Goal: Task Accomplishment & Management: Manage account settings

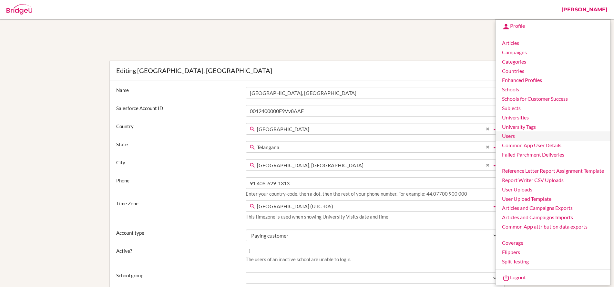
click at [517, 136] on link "Users" at bounding box center [552, 135] width 115 height 9
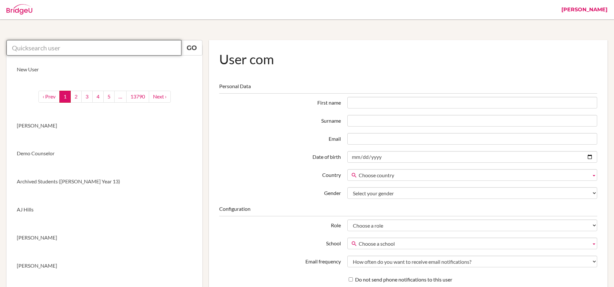
click at [105, 48] on input "text" at bounding box center [93, 47] width 175 height 15
paste input "krosenfield@isaruba.com"
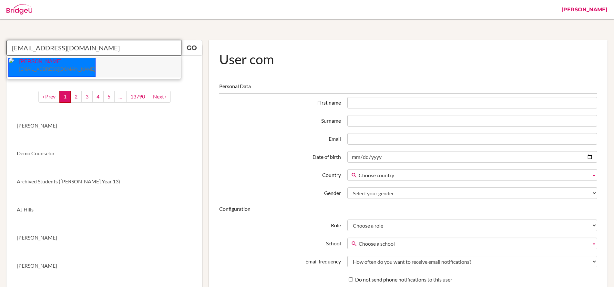
click at [37, 66] on p "Kristen Rosenfield krosenfield@isaruba.com" at bounding box center [54, 65] width 81 height 15
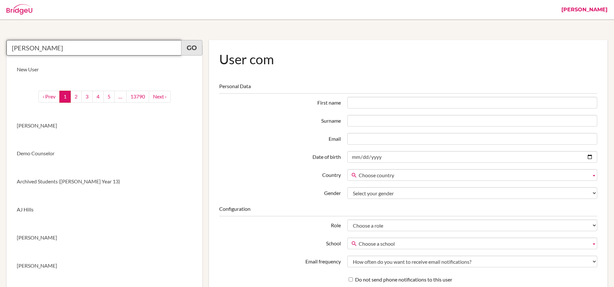
type input "Kristen Rosenfield"
click at [192, 48] on link "Go" at bounding box center [191, 47] width 21 height 15
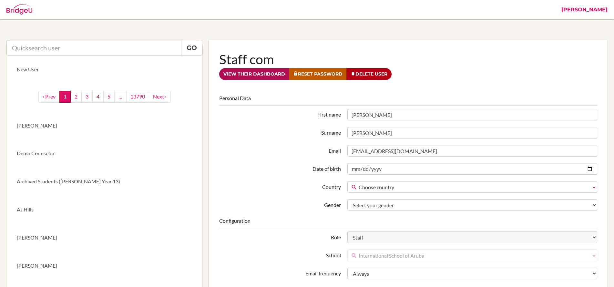
click at [248, 73] on link "View their dashboard" at bounding box center [254, 74] width 70 height 12
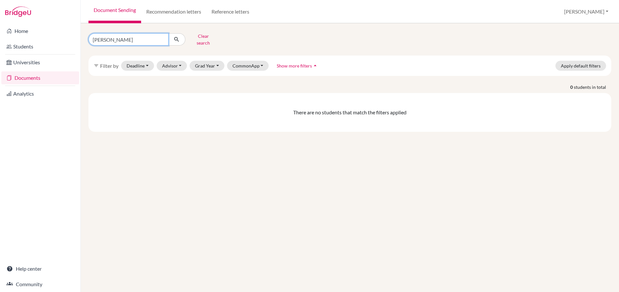
drag, startPoint x: 134, startPoint y: 37, endPoint x: 88, endPoint y: 38, distance: 45.8
click at [89, 38] on input "Ashriti Aggarwal" at bounding box center [128, 39] width 80 height 12
type input "amelia at"
click button "submit" at bounding box center [176, 39] width 17 height 12
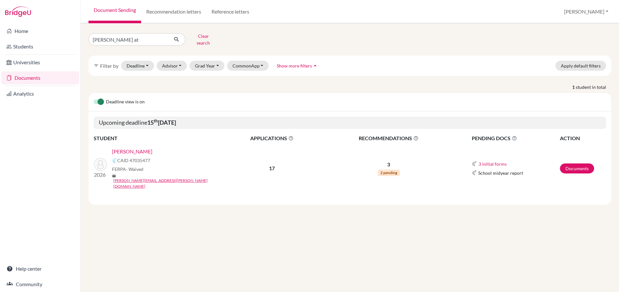
click at [125, 148] on link "Atzbach, Amelia" at bounding box center [132, 151] width 40 height 8
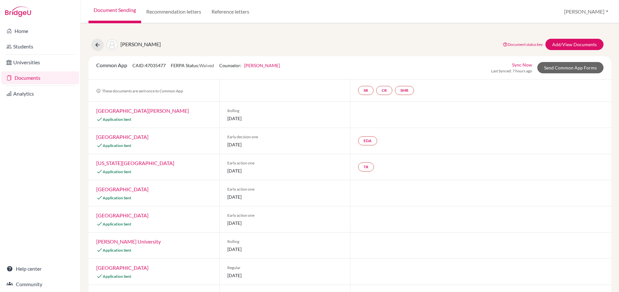
click at [269, 66] on link "[PERSON_NAME]" at bounding box center [262, 65] width 36 height 5
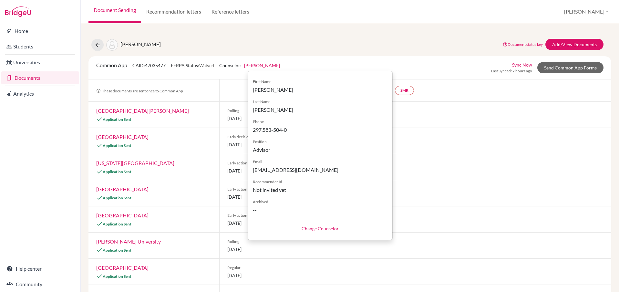
click at [336, 49] on div "[PERSON_NAME] Document status key TR Requirement. Document not uploaded yet. TR…" at bounding box center [350, 45] width 532 height 12
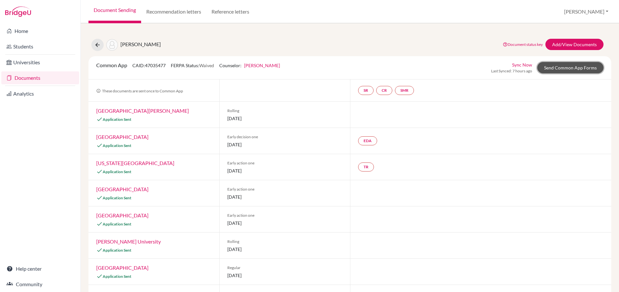
click at [553, 65] on link "Send Common App Forms" at bounding box center [570, 67] width 66 height 11
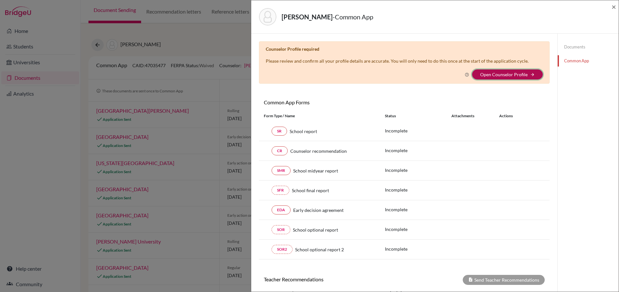
click at [494, 78] on button "Open Counselor Profile arrow_forward" at bounding box center [507, 74] width 71 height 10
click at [502, 74] on link "Open Counselor Profile" at bounding box center [503, 74] width 47 height 5
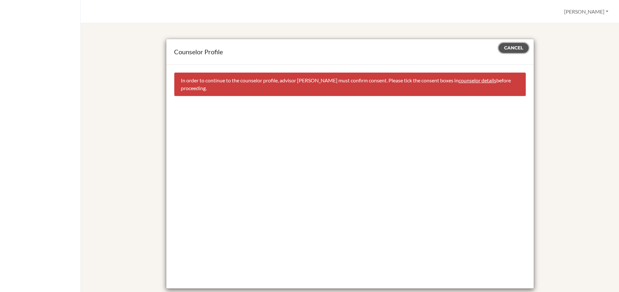
click at [508, 48] on span "Cancel" at bounding box center [513, 48] width 19 height 6
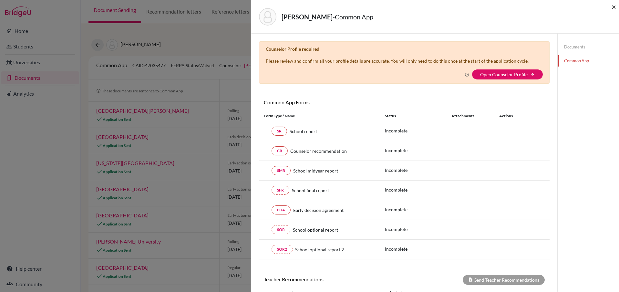
click at [614, 8] on span "×" at bounding box center [613, 6] width 5 height 9
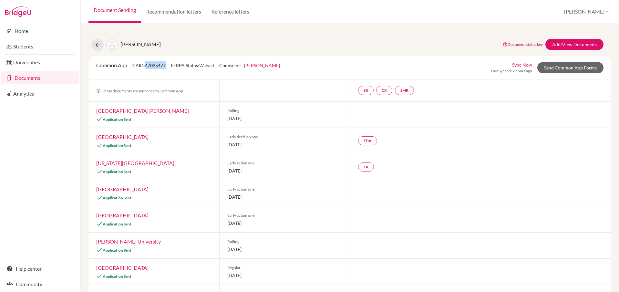
drag, startPoint x: 146, startPoint y: 64, endPoint x: 167, endPoint y: 63, distance: 21.3
click at [166, 63] on span "CAID: 47035477" at bounding box center [148, 65] width 33 height 5
copy span "47035477"
click at [94, 44] on icon at bounding box center [97, 45] width 6 height 6
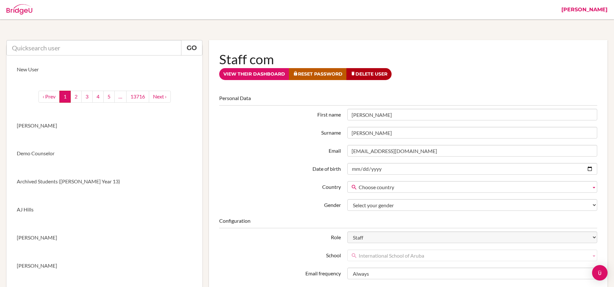
click at [580, 10] on link "[PERSON_NAME]" at bounding box center [584, 9] width 53 height 19
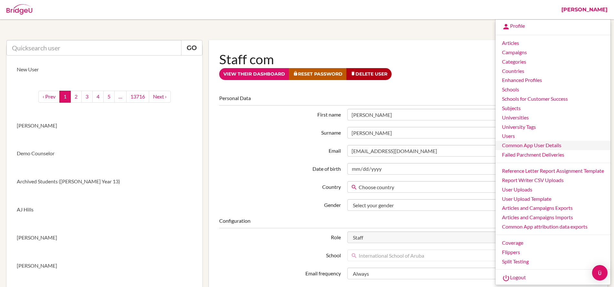
click at [533, 146] on link "Common App User Details" at bounding box center [552, 145] width 115 height 9
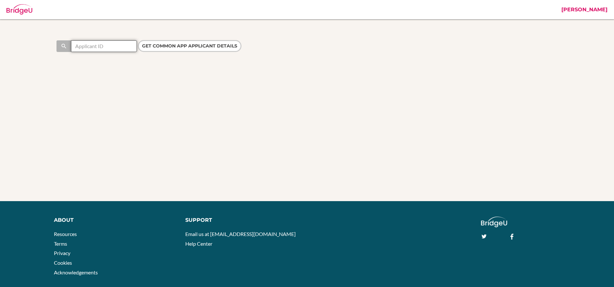
click at [87, 47] on input "text" at bounding box center [104, 46] width 66 height 12
paste input "47035477"
type input "47035477"
click at [174, 48] on input "Get Common App applicant details" at bounding box center [190, 46] width 104 height 12
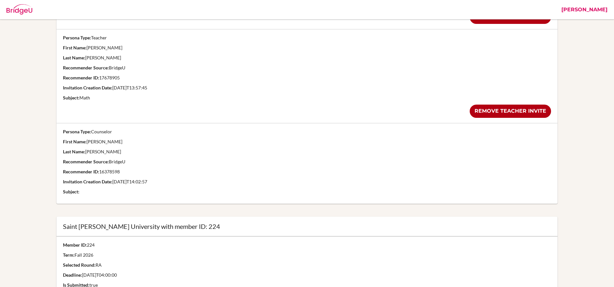
scroll to position [286, 0]
drag, startPoint x: 130, startPoint y: 161, endPoint x: 57, endPoint y: 159, distance: 73.0
click at [57, 159] on td "Persona Type: Counselor First Name: [PERSON_NAME] Last Name: [PERSON_NAME] Reco…" at bounding box center [306, 162] width 501 height 81
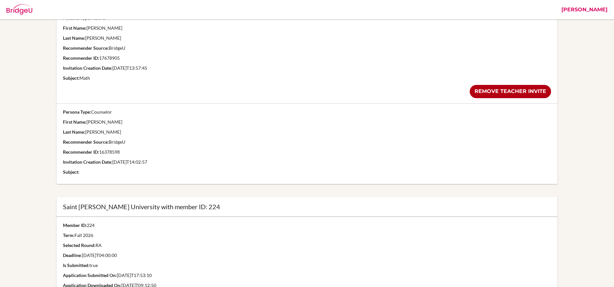
scroll to position [305, 0]
click at [118, 122] on p "First Name: Rakhee" at bounding box center [307, 121] width 488 height 6
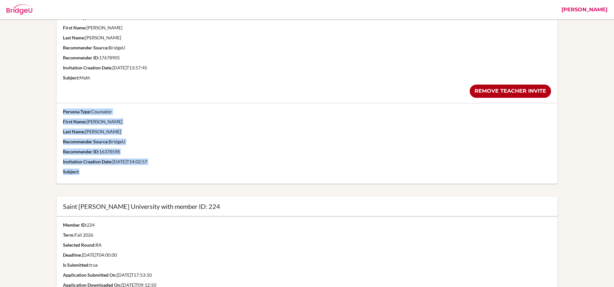
drag, startPoint x: 63, startPoint y: 110, endPoint x: 170, endPoint y: 172, distance: 124.1
click at [170, 172] on td "Persona Type: Counselor First Name: Rakhee Last Name: Mirchandani Recommender S…" at bounding box center [306, 143] width 501 height 81
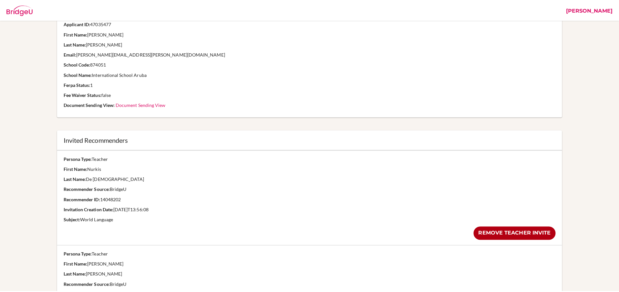
scroll to position [0, 0]
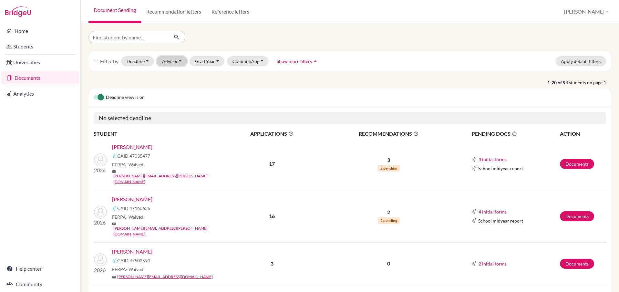
click at [173, 63] on button "Advisor" at bounding box center [172, 61] width 31 height 10
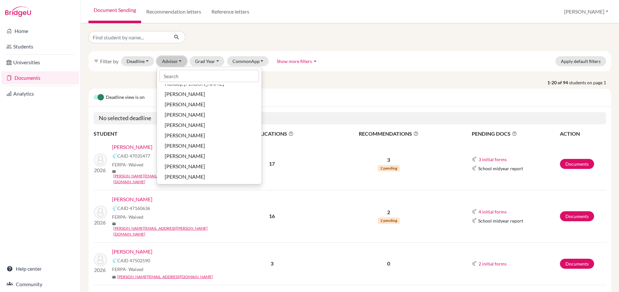
scroll to position [95, 0]
click at [205, 132] on span "[PERSON_NAME]" at bounding box center [185, 135] width 40 height 8
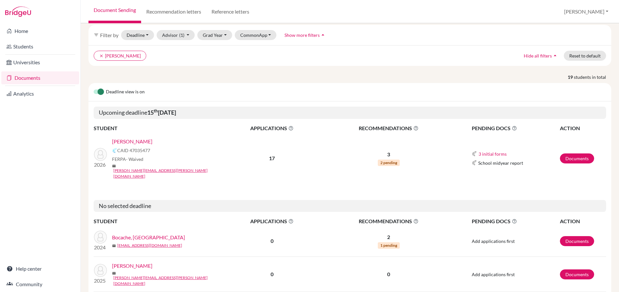
scroll to position [25, 0]
click at [144, 141] on link "[PERSON_NAME]" at bounding box center [132, 142] width 40 height 8
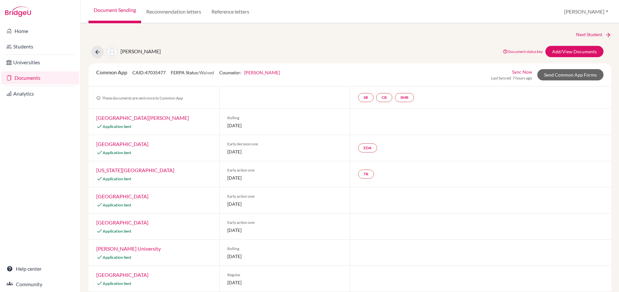
click at [272, 73] on link "[PERSON_NAME]" at bounding box center [262, 72] width 36 height 5
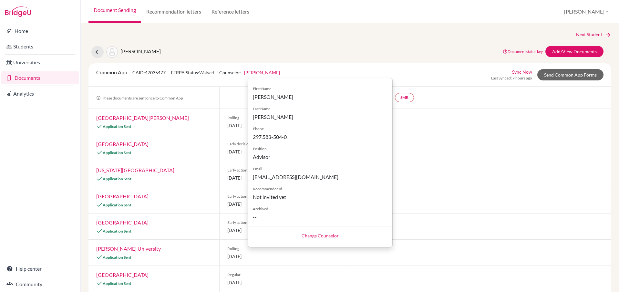
click at [269, 197] on span "Not invited yet" at bounding box center [320, 197] width 135 height 8
drag, startPoint x: 286, startPoint y: 197, endPoint x: 251, endPoint y: 198, distance: 34.9
click at [251, 198] on div "First Name [PERSON_NAME] Last Name [PERSON_NAME] Phone 297.583-504-0 Position A…" at bounding box center [320, 151] width 144 height 140
click at [319, 233] on link "Change Counselor" at bounding box center [319, 235] width 37 height 5
select select "413035"
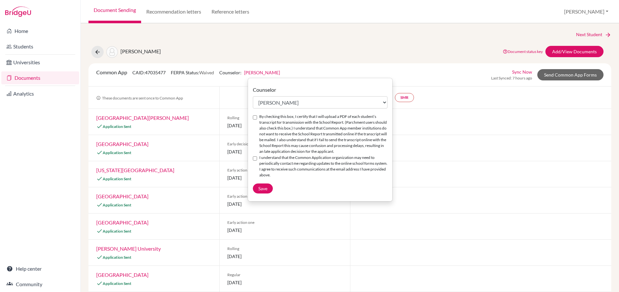
click at [255, 117] on input "By checking this box, I certify that I will upload a PDF of each student’s tran…" at bounding box center [255, 117] width 4 height 4
checkbox input "true"
click at [254, 157] on input "I understand that the Common Application organization may need to periodically …" at bounding box center [255, 158] width 4 height 4
checkbox input "true"
click at [264, 189] on span "Save" at bounding box center [262, 188] width 9 height 5
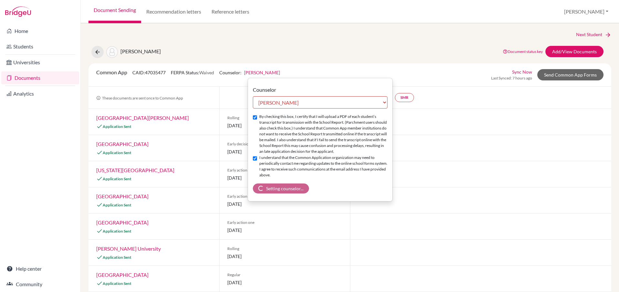
click at [332, 62] on div "Next Student [GEOGRAPHIC_DATA][PERSON_NAME][GEOGRAPHIC_DATA] Document status ke…" at bounding box center [349, 292] width 523 height 522
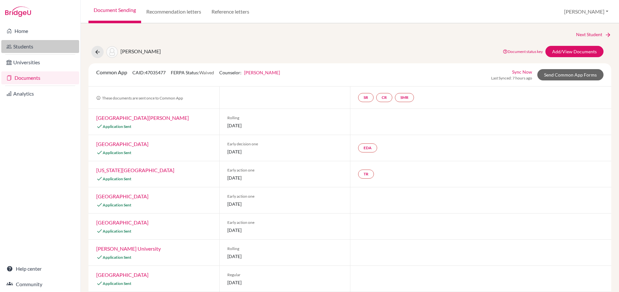
click at [26, 47] on link "Students" at bounding box center [40, 46] width 78 height 13
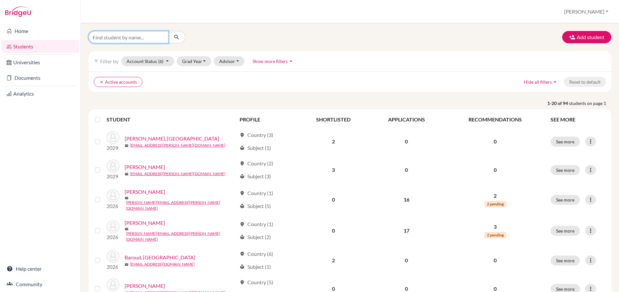
click at [139, 38] on input "Find student by name..." at bounding box center [128, 37] width 80 height 12
type input "k"
click at [230, 61] on button "Advisor" at bounding box center [229, 61] width 31 height 10
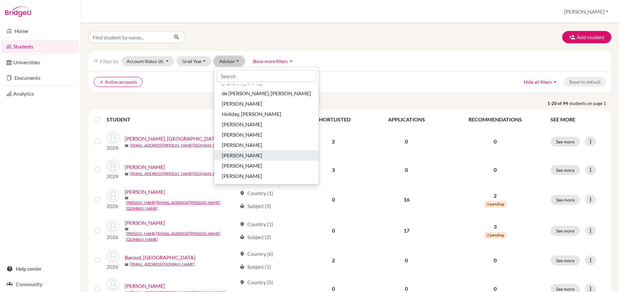
scroll to position [64, 0]
click at [258, 164] on span "Rosenfield, Kristen" at bounding box center [242, 165] width 40 height 8
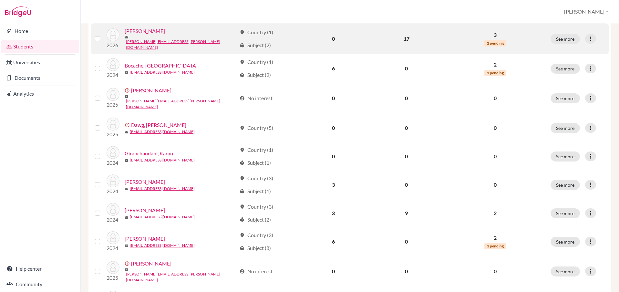
scroll to position [103, 0]
